Goal: Transaction & Acquisition: Purchase product/service

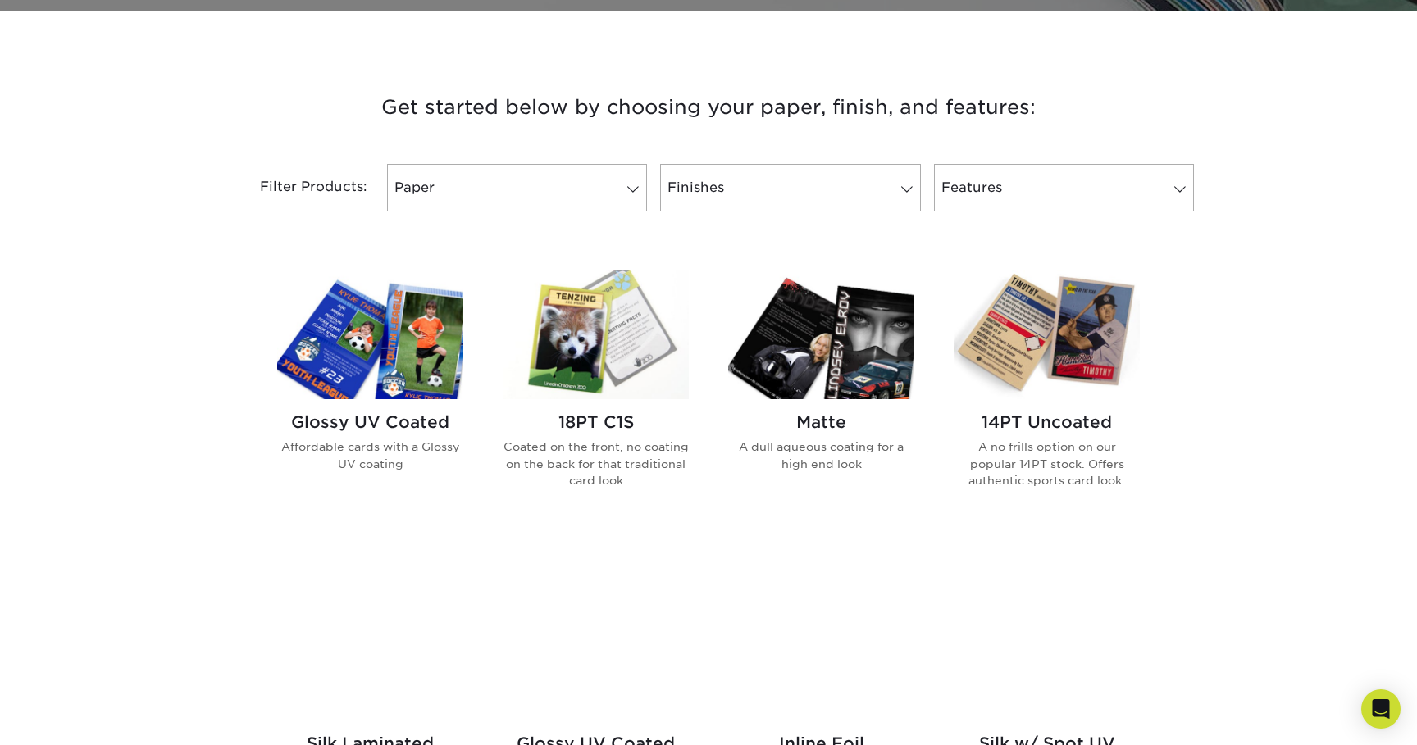
scroll to position [612, 0]
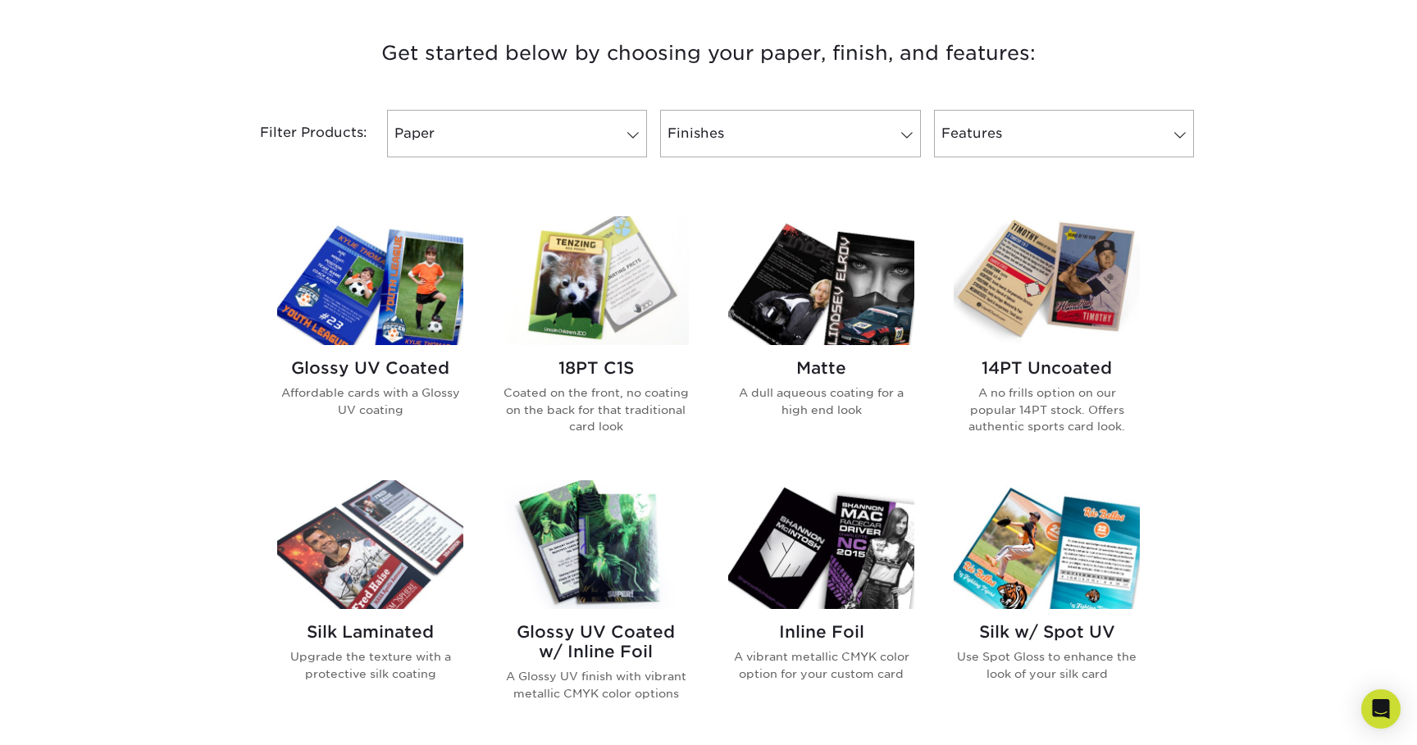
click at [397, 313] on img at bounding box center [370, 280] width 186 height 129
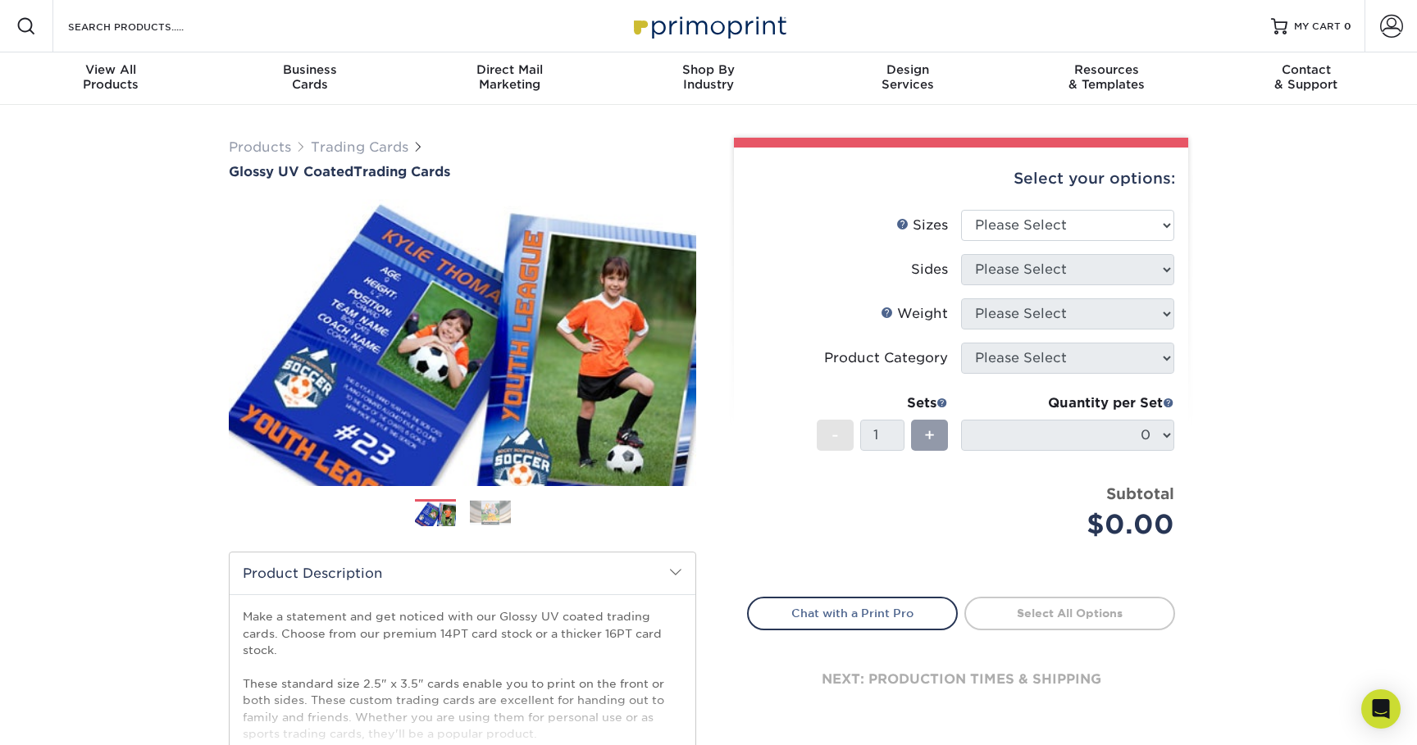
click at [1067, 198] on div "Select your options:" at bounding box center [961, 179] width 428 height 62
click at [1067, 221] on select "Please Select 2.5" x 3.5"" at bounding box center [1067, 225] width 213 height 31
select select "2.50x3.50"
click at [961, 210] on select "Please Select 2.5" x 3.5"" at bounding box center [1067, 225] width 213 height 31
click at [1060, 266] on select "Please Select" at bounding box center [1067, 269] width 213 height 31
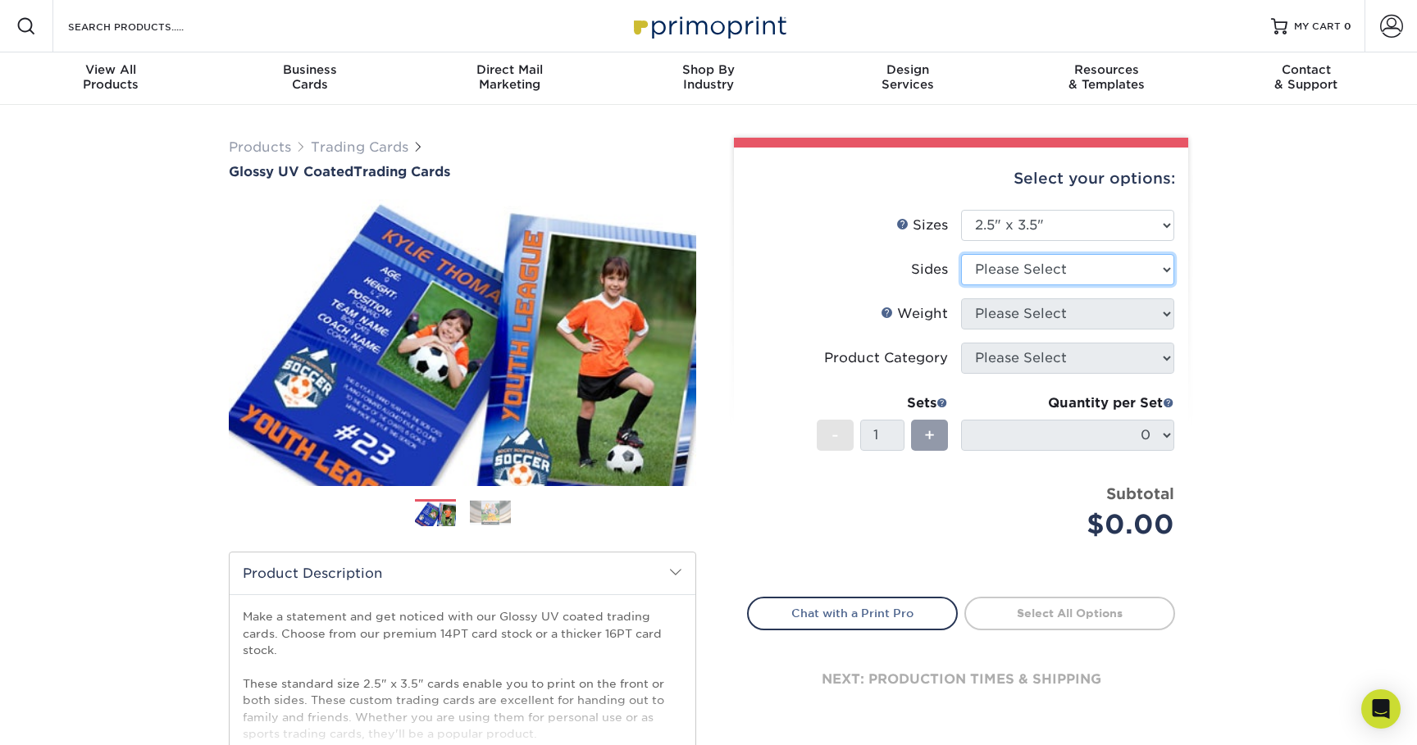
select select "13abbda7-1d64-4f25-8bb2-c179b224825d"
click at [961, 254] on select "Please Select Print Both Sides Print Front Only" at bounding box center [1067, 269] width 213 height 31
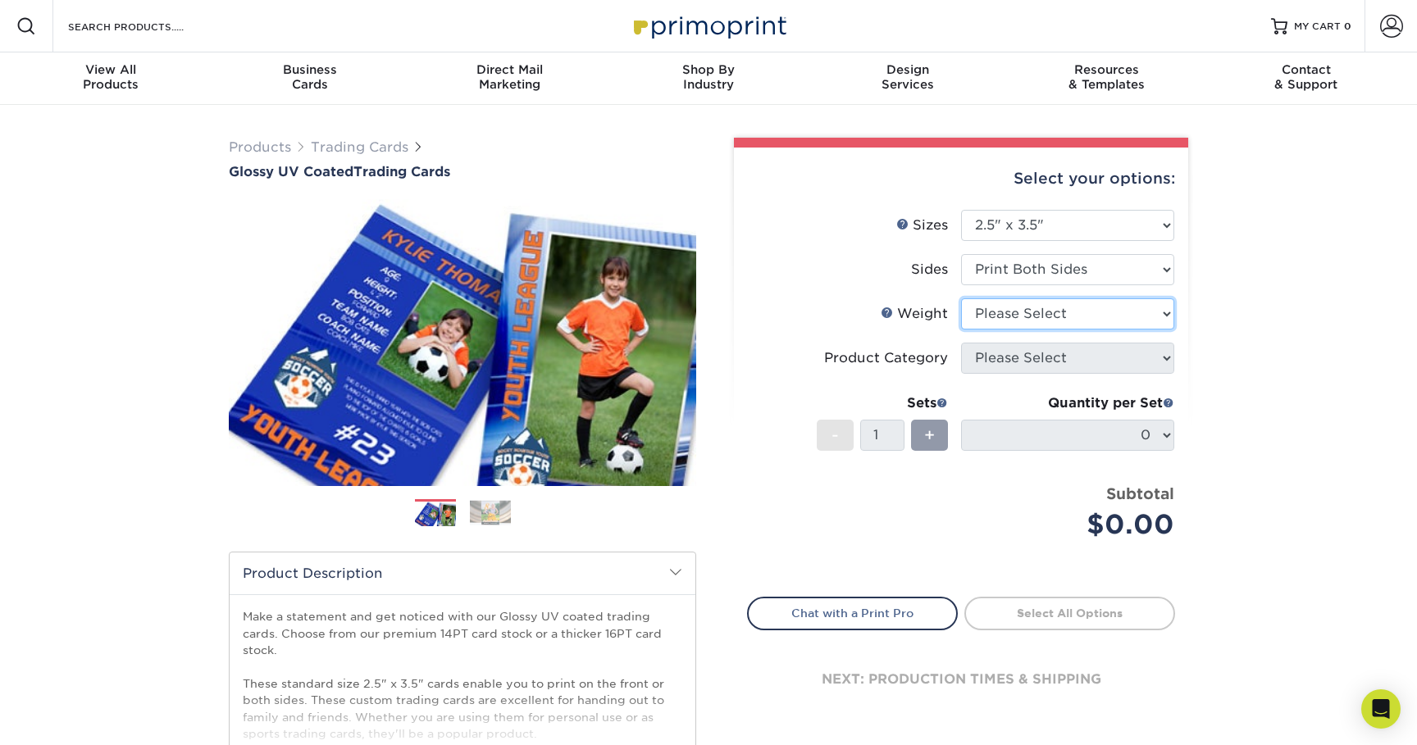
click at [1048, 312] on select "Please Select 16PT 14PT 18PT C1S" at bounding box center [1067, 313] width 213 height 31
select select "16PT"
click at [961, 298] on select "Please Select 16PT 14PT 18PT C1S" at bounding box center [1067, 313] width 213 height 31
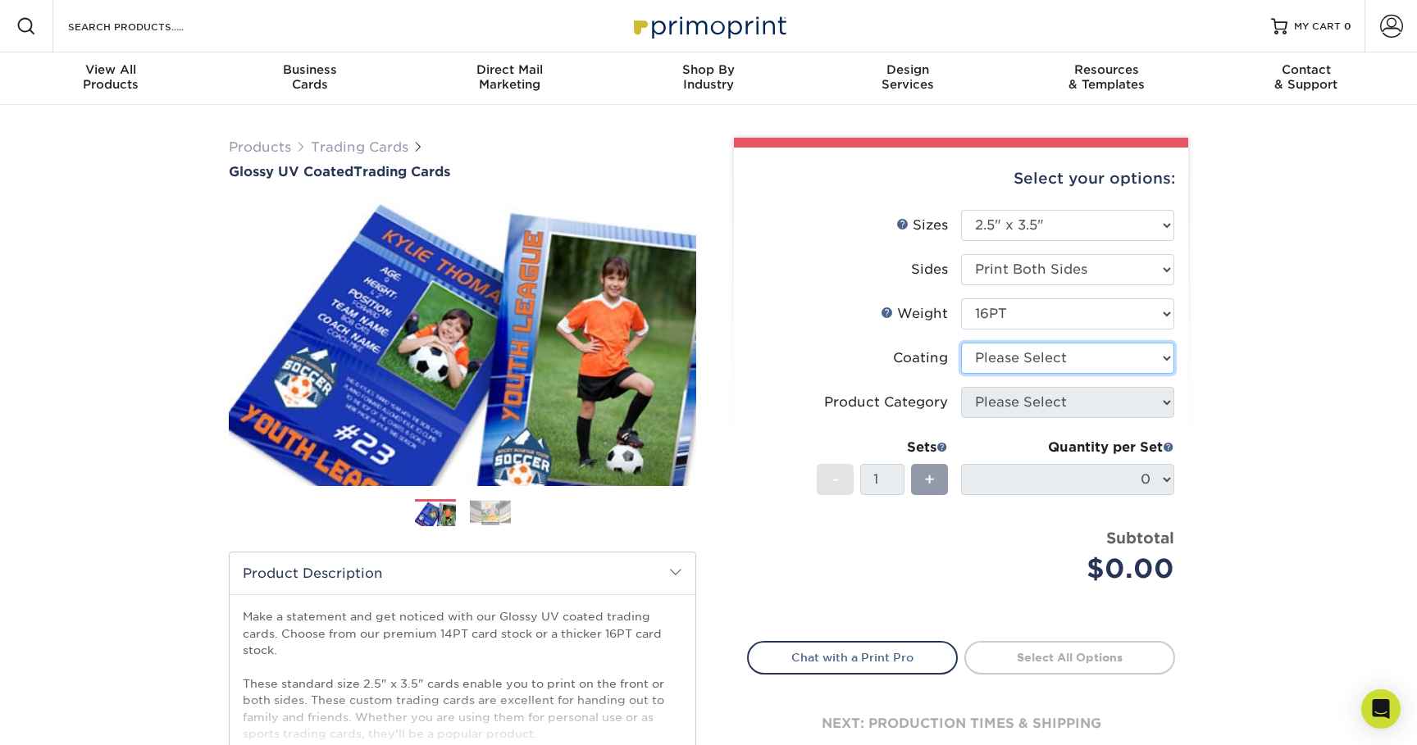
click at [1042, 352] on select at bounding box center [1067, 358] width 213 height 31
click at [1121, 353] on select at bounding box center [1067, 358] width 213 height 31
select select "ae367451-b2b8-45df-a344-0f05b6a12993"
click at [961, 343] on select at bounding box center [1067, 358] width 213 height 31
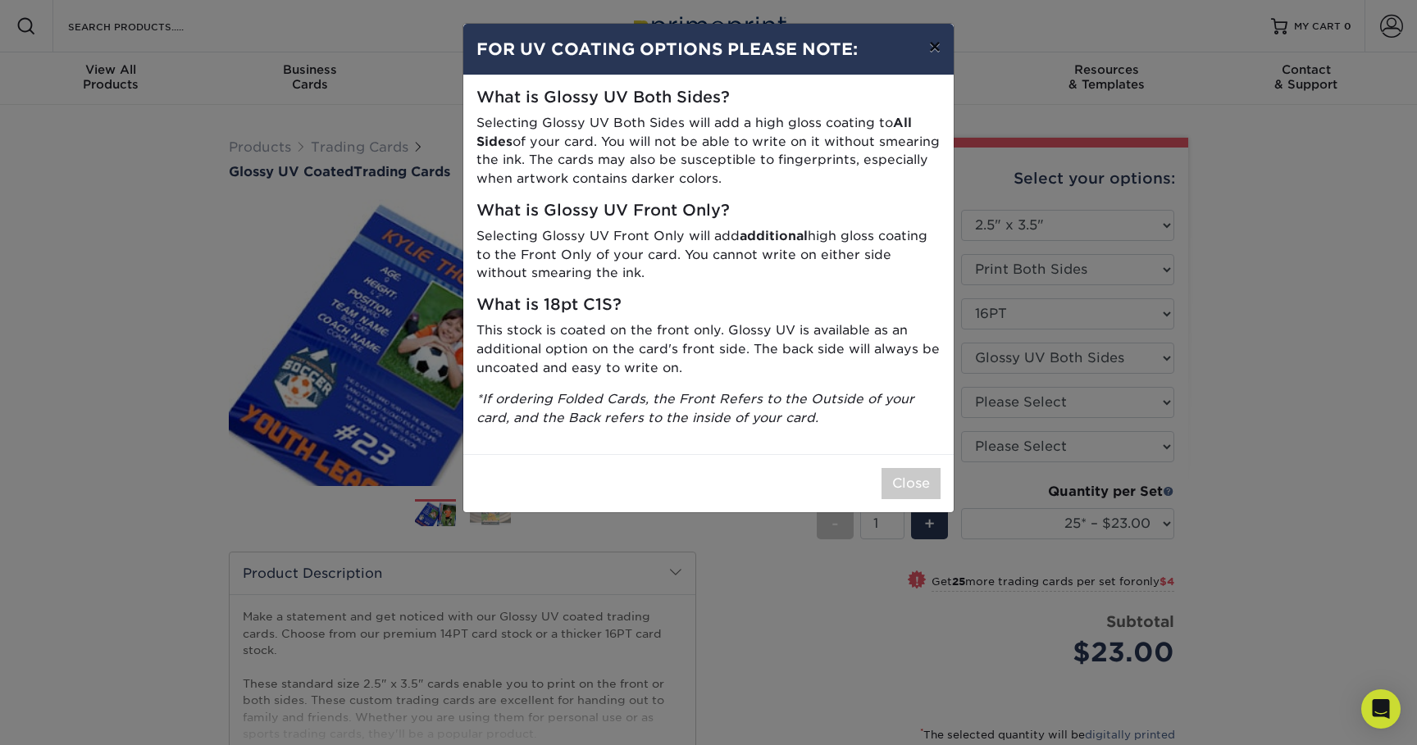
click at [936, 52] on button "×" at bounding box center [935, 47] width 38 height 46
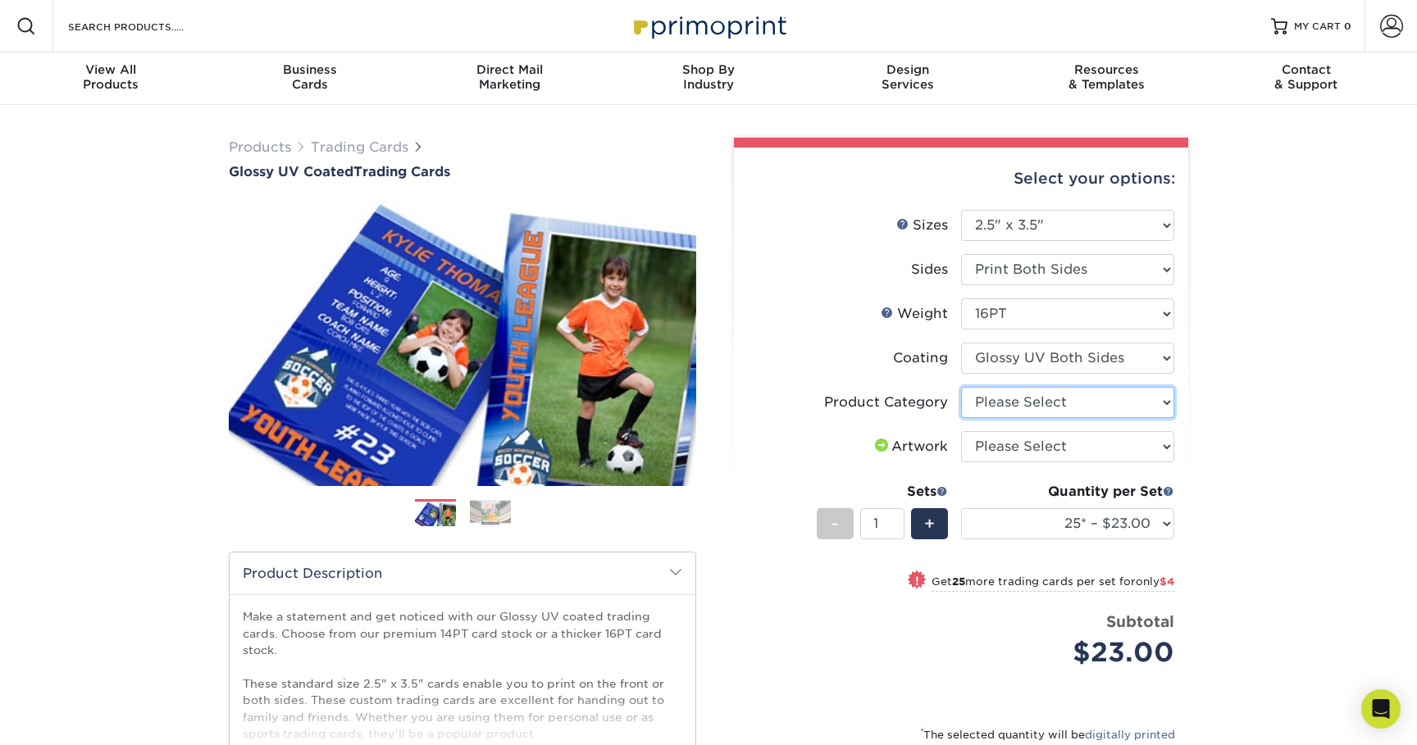
click at [1017, 415] on select "Please Select Trading Cards" at bounding box center [1067, 402] width 213 height 31
select select "c2f9bce9-36c2-409d-b101-c29d9d031e18"
click at [961, 387] on select "Please Select Trading Cards" at bounding box center [1067, 402] width 213 height 31
click at [1037, 447] on select "Please Select I will upload files I need a design - $100" at bounding box center [1067, 446] width 213 height 31
select select "upload"
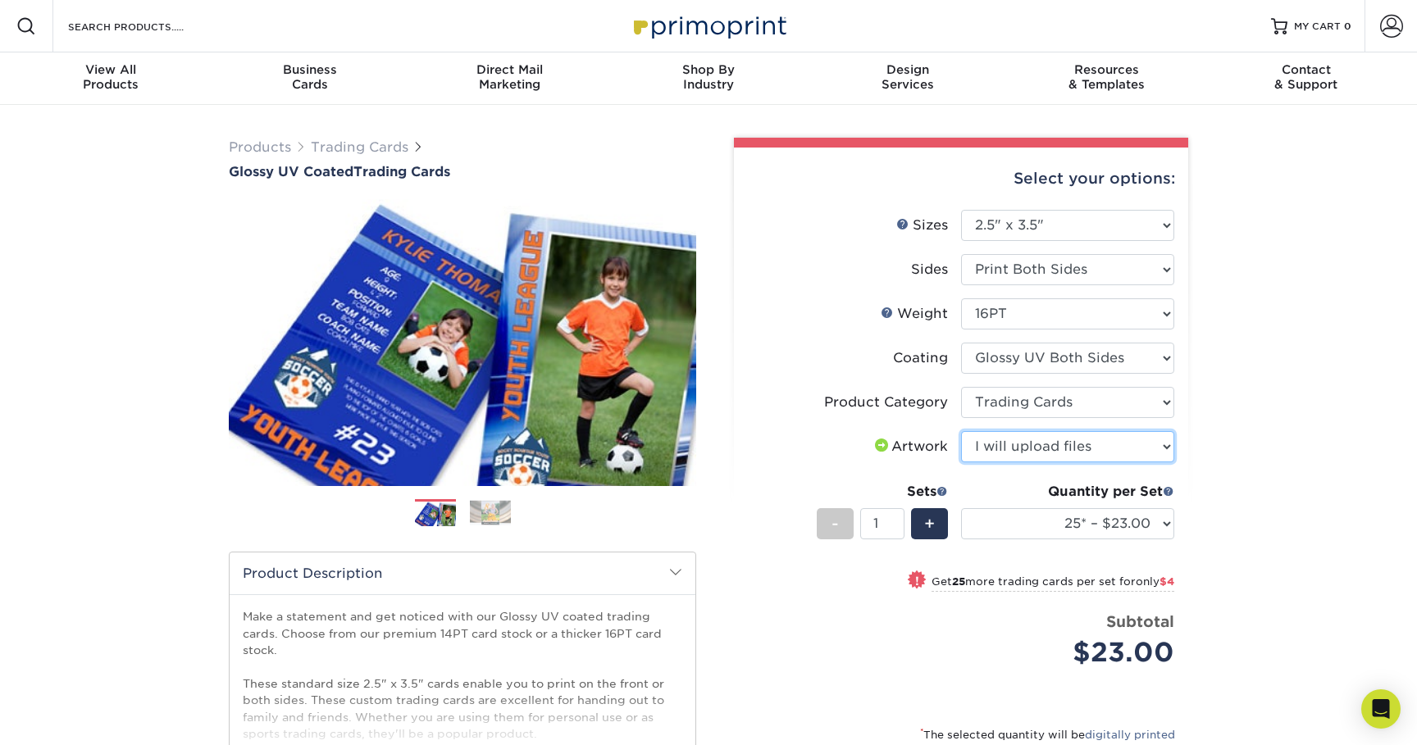
click at [961, 431] on select "Please Select I will upload files I need a design - $100" at bounding box center [1067, 446] width 213 height 31
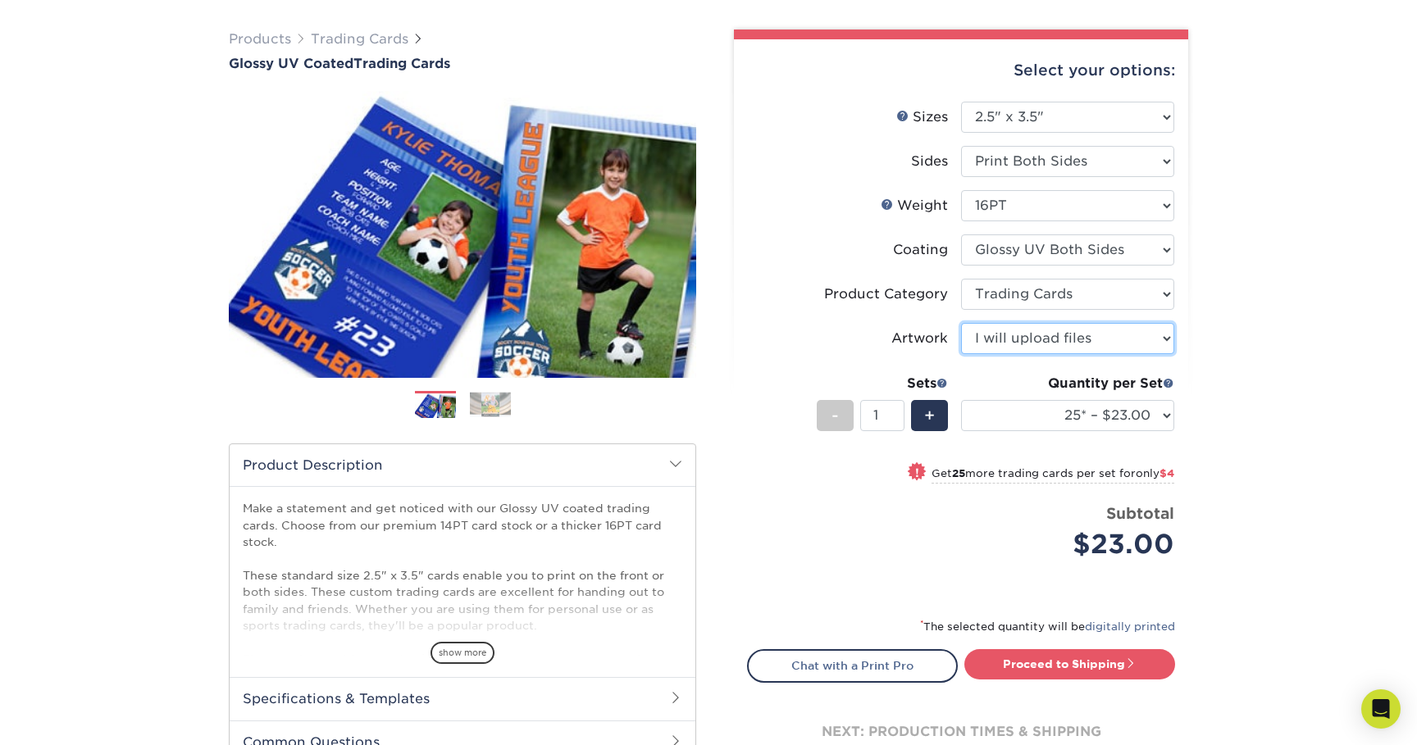
scroll to position [110, 0]
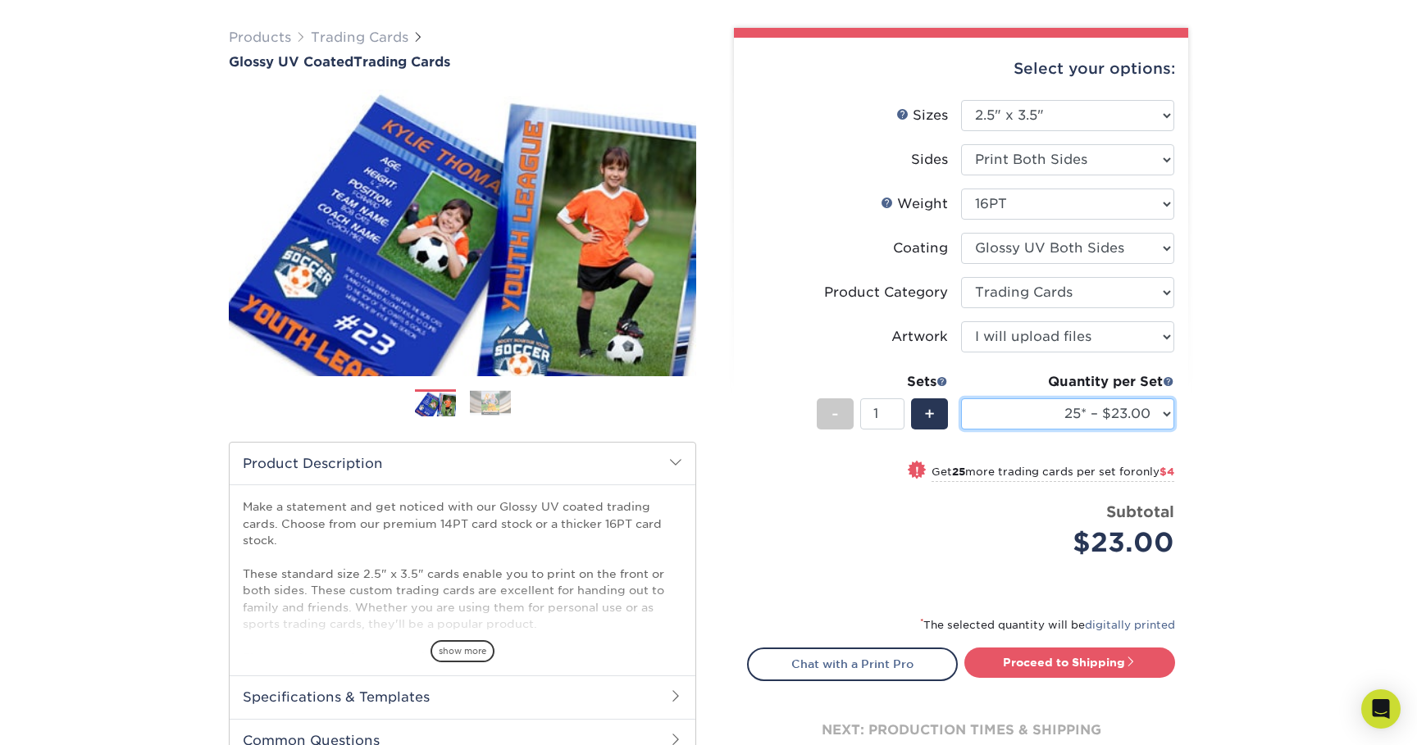
click at [1097, 402] on select "25* – $23.00 50* – $27.00 75* – $33.00 100* – $37.00 250* – $47.00 500 – $58.00…" at bounding box center [1067, 413] width 213 height 31
click at [961, 398] on select "25* – $23.00 50* – $27.00 75* – $33.00 100* – $37.00 250* – $47.00 500 – $58.00…" at bounding box center [1067, 413] width 213 height 31
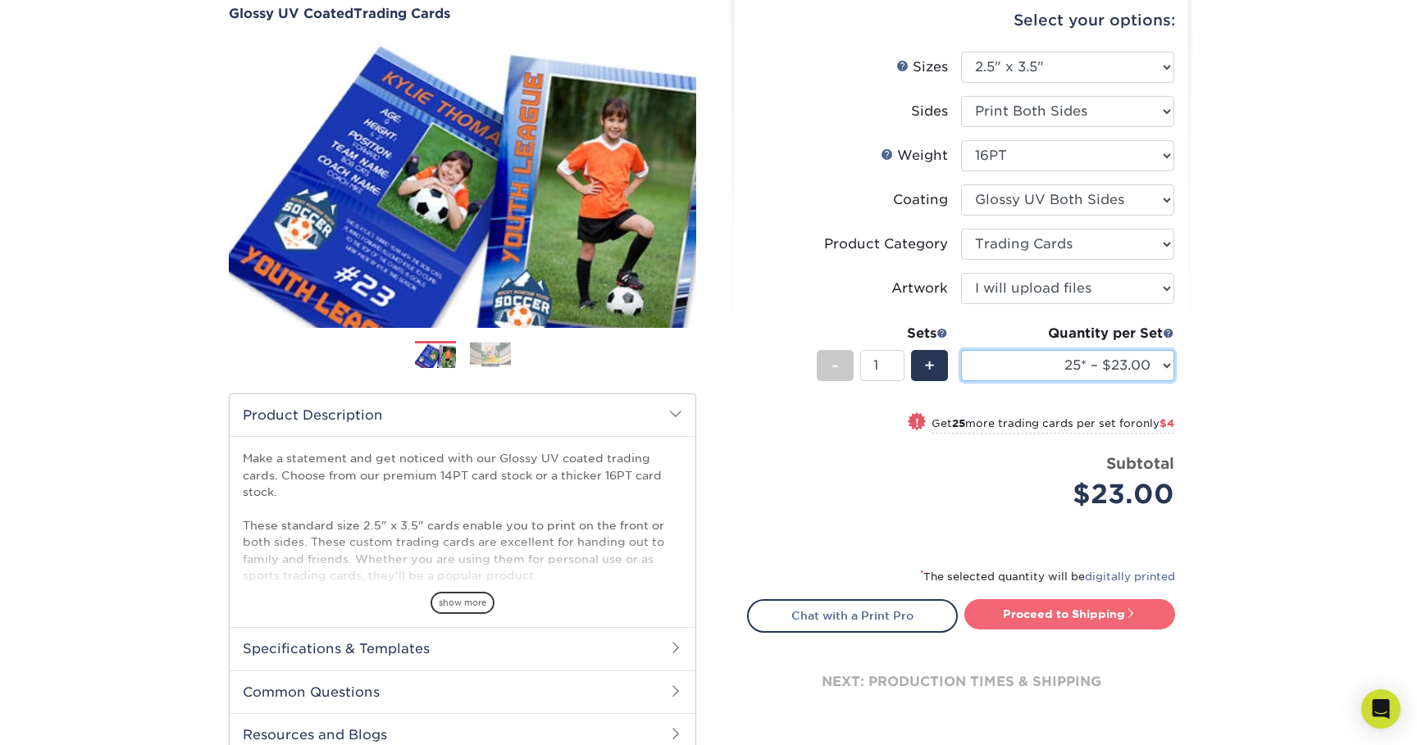
scroll to position [217, 0]
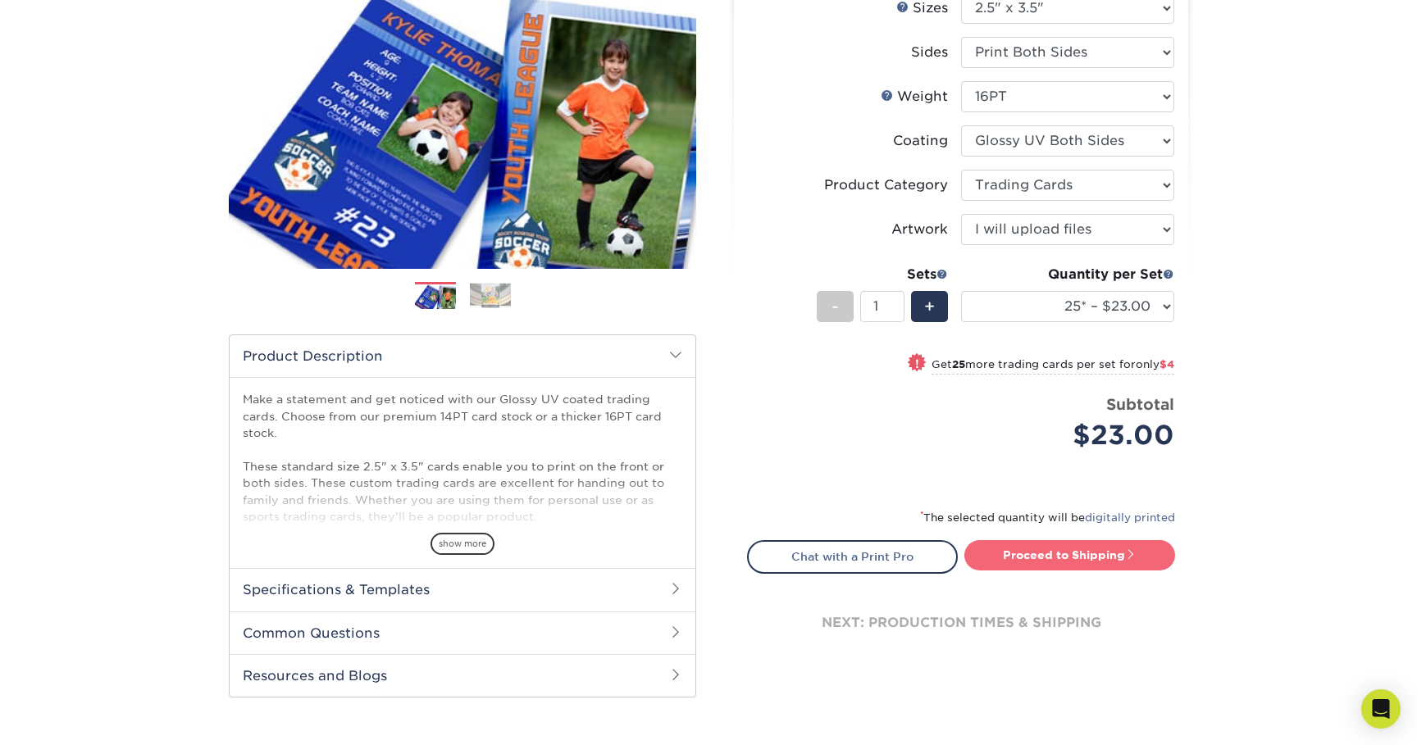
click at [1103, 558] on link "Proceed to Shipping" at bounding box center [1069, 555] width 211 height 30
type input "Set 1"
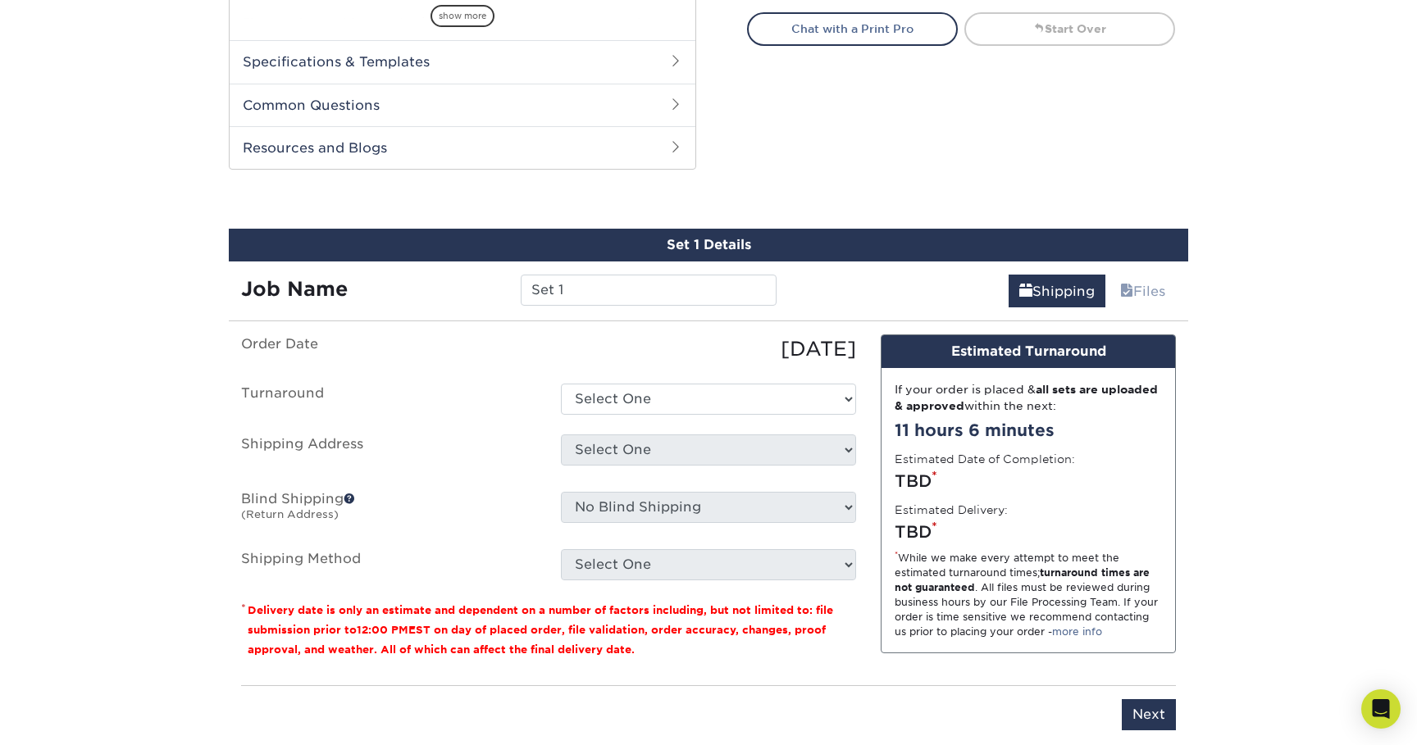
scroll to position [834, 0]
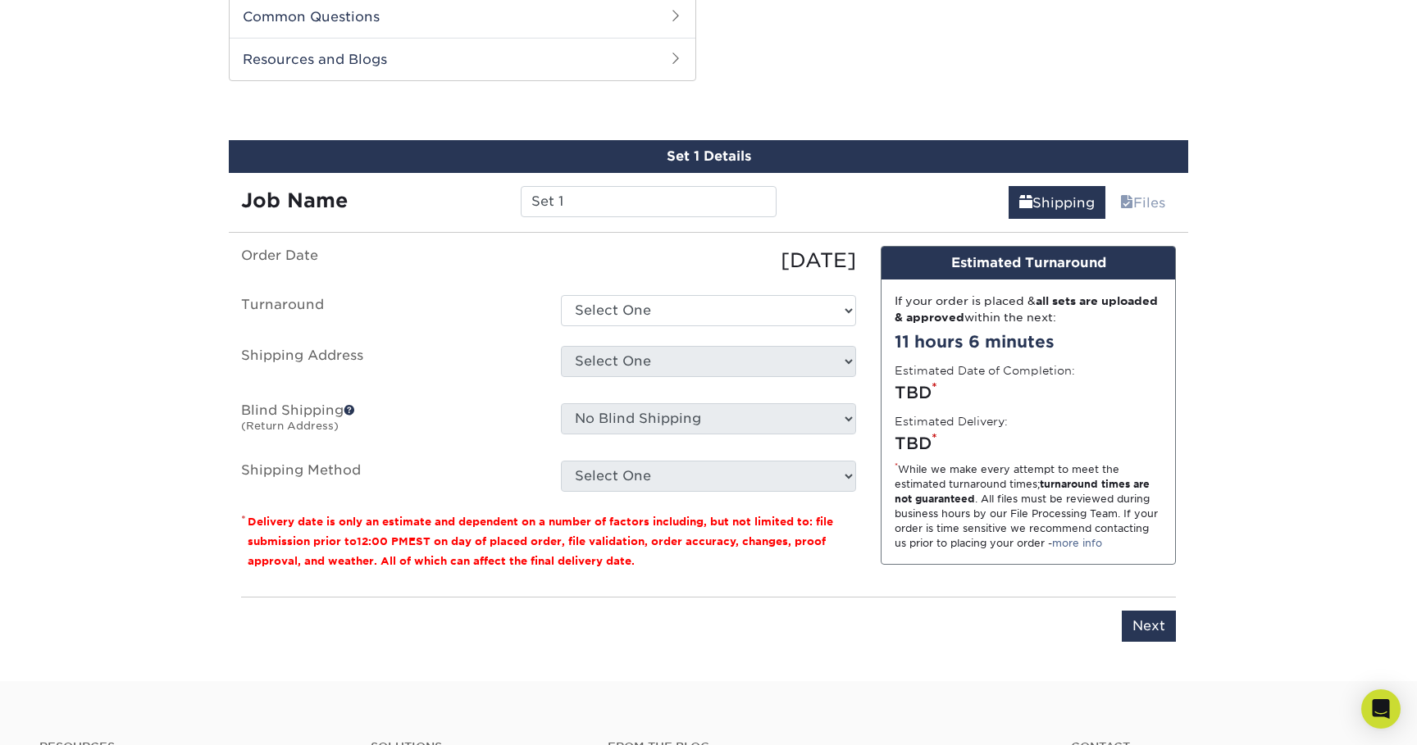
click at [1071, 555] on div "If your order is placed & all sets are uploaded & approved within the next: 11 …" at bounding box center [1027, 422] width 293 height 284
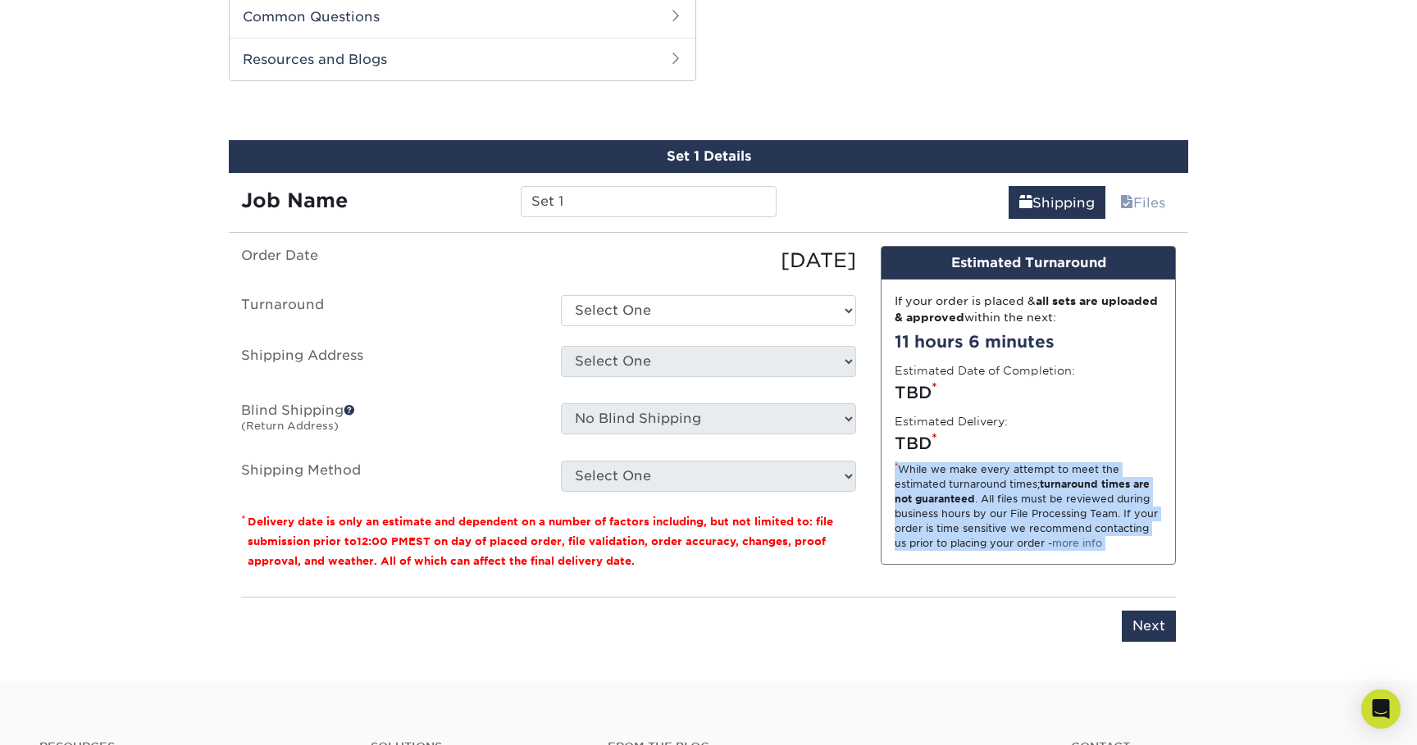
click at [1071, 555] on div "If your order is placed & all sets are uploaded & approved within the next: 11 …" at bounding box center [1027, 422] width 293 height 284
click at [1071, 543] on link "more info" at bounding box center [1077, 543] width 50 height 12
